Goal: Task Accomplishment & Management: Use online tool/utility

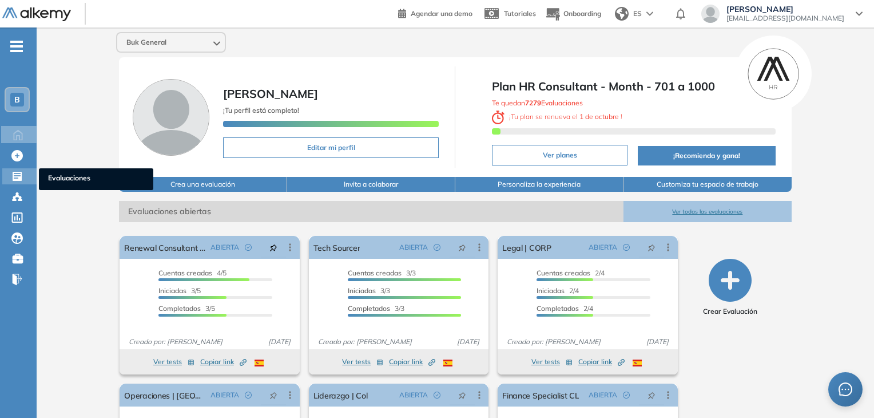
click at [16, 178] on icon at bounding box center [17, 176] width 9 height 9
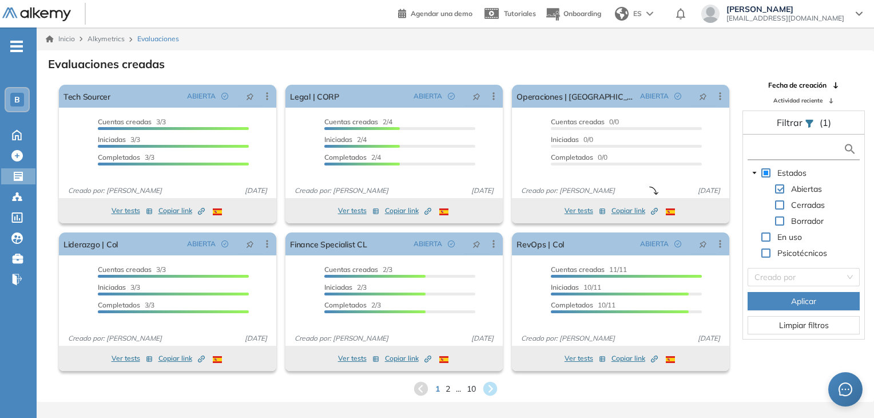
click at [438, 148] on input "text" at bounding box center [797, 149] width 93 height 12
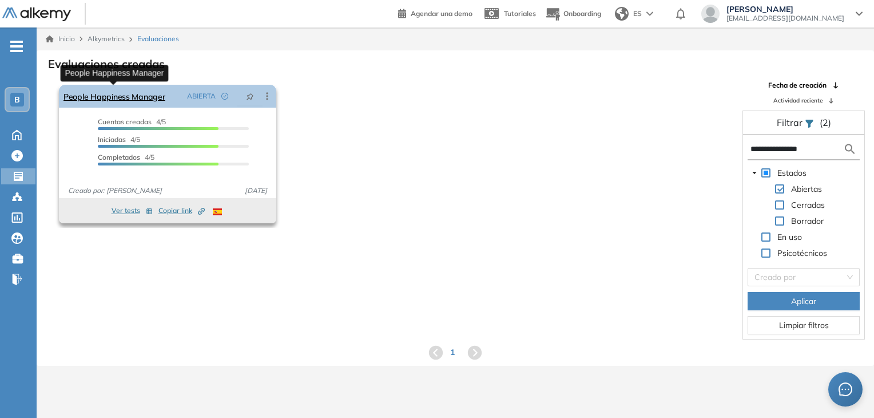
type input "**********"
click at [140, 100] on link "People Happiness Manager" at bounding box center [114, 96] width 102 height 23
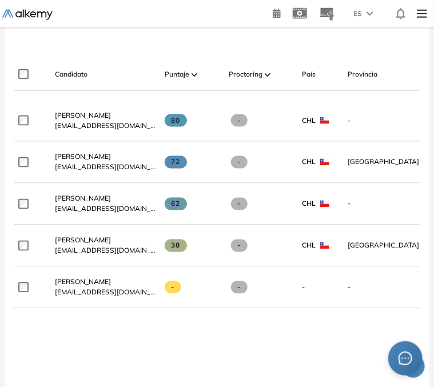
scroll to position [331, 0]
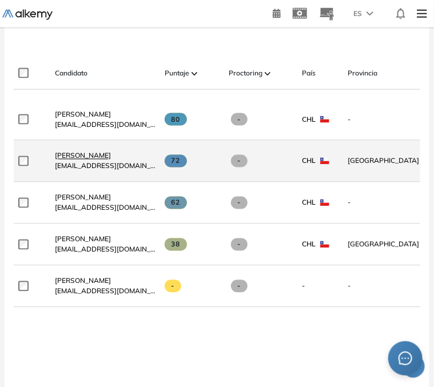
click at [77, 160] on span "[PERSON_NAME]" at bounding box center [83, 156] width 56 height 9
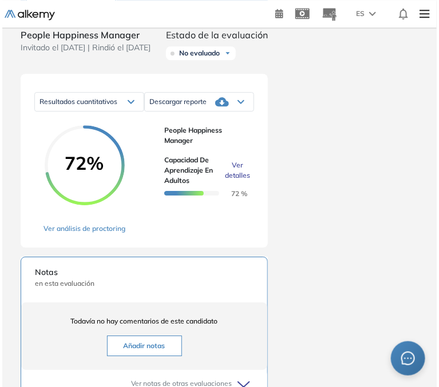
scroll to position [634, 0]
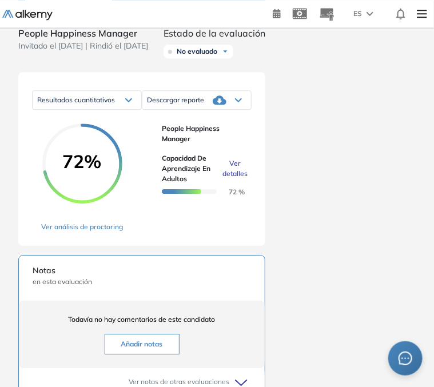
click at [233, 179] on span "Ver detalles" at bounding box center [235, 168] width 25 height 21
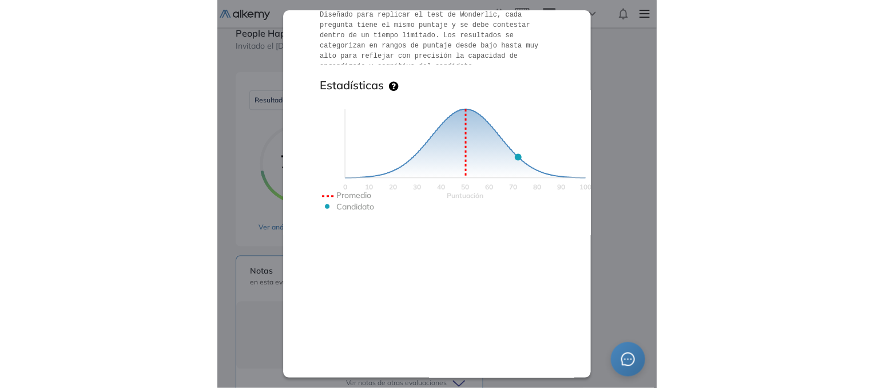
scroll to position [0, 0]
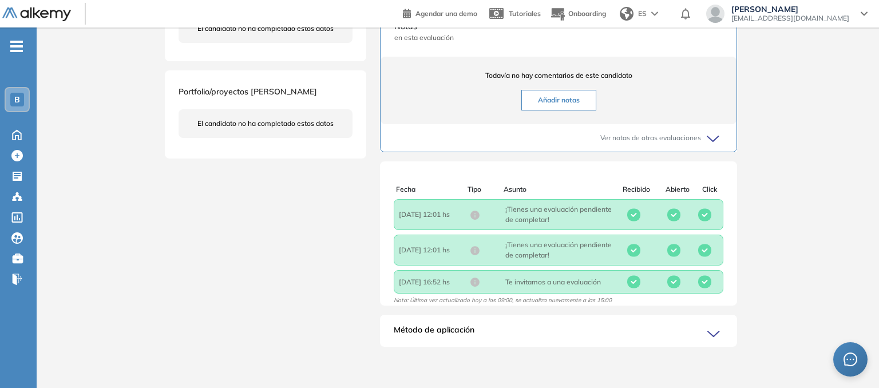
click at [79, 126] on div "Inicio Alkymetrics Evaluaciones Dashboard Candidato Capacidad de Aprendizaje en…" at bounding box center [458, 24] width 842 height 728
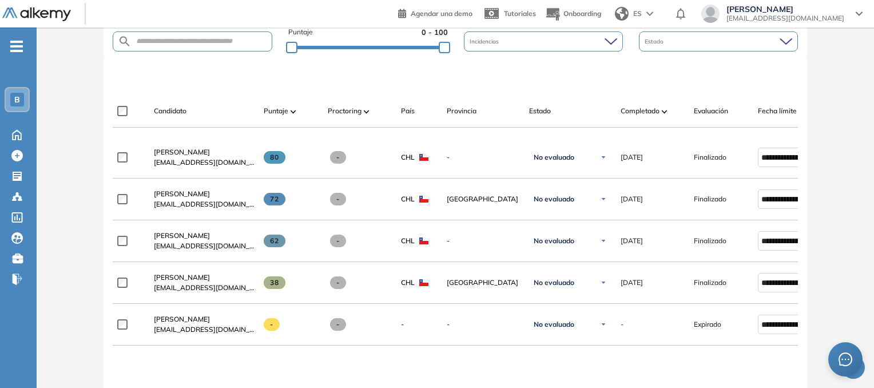
scroll to position [295, 0]
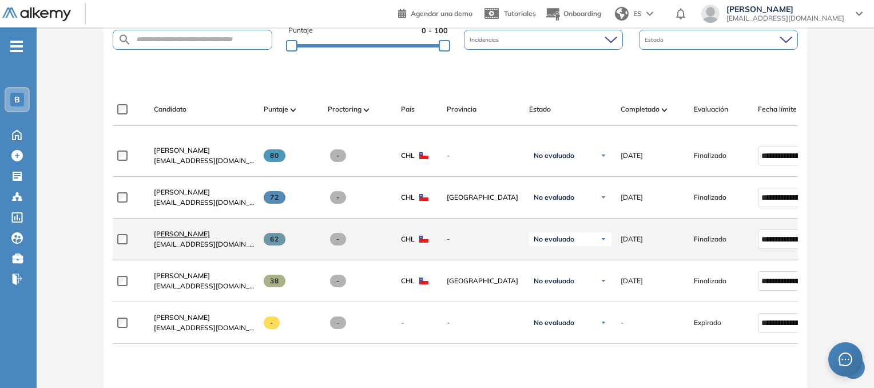
click at [189, 238] on span "[PERSON_NAME]" at bounding box center [182, 233] width 56 height 9
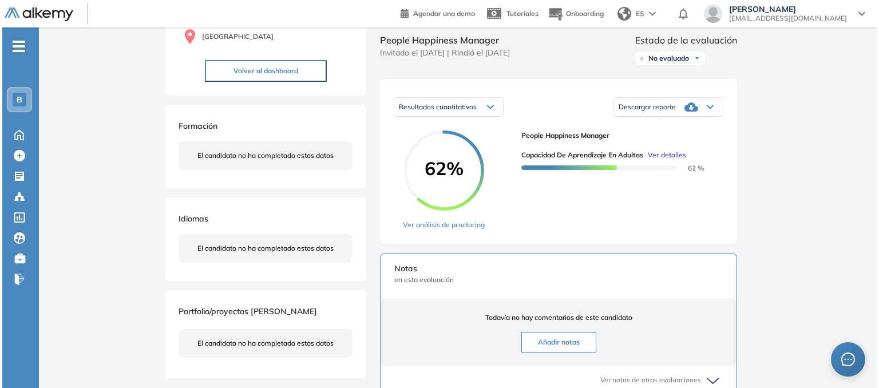
scroll to position [143, 0]
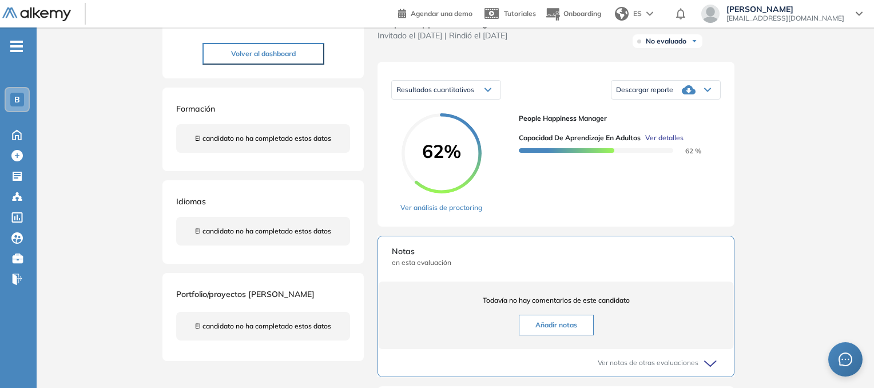
click at [438, 143] on span "Ver detalles" at bounding box center [664, 138] width 38 height 10
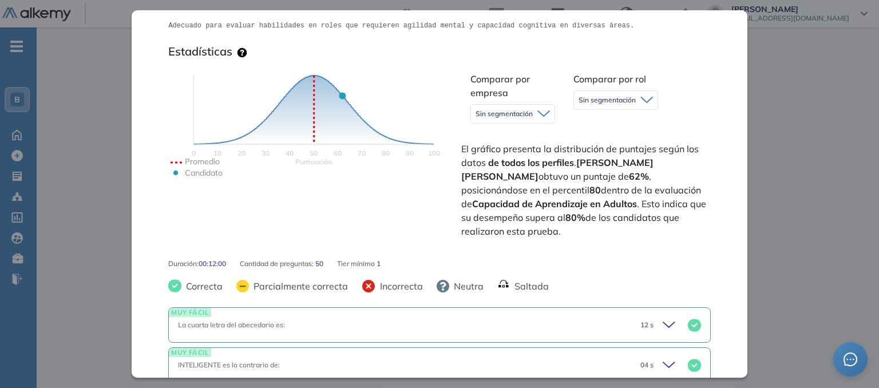
scroll to position [254, 0]
